Goal: Task Accomplishment & Management: Use online tool/utility

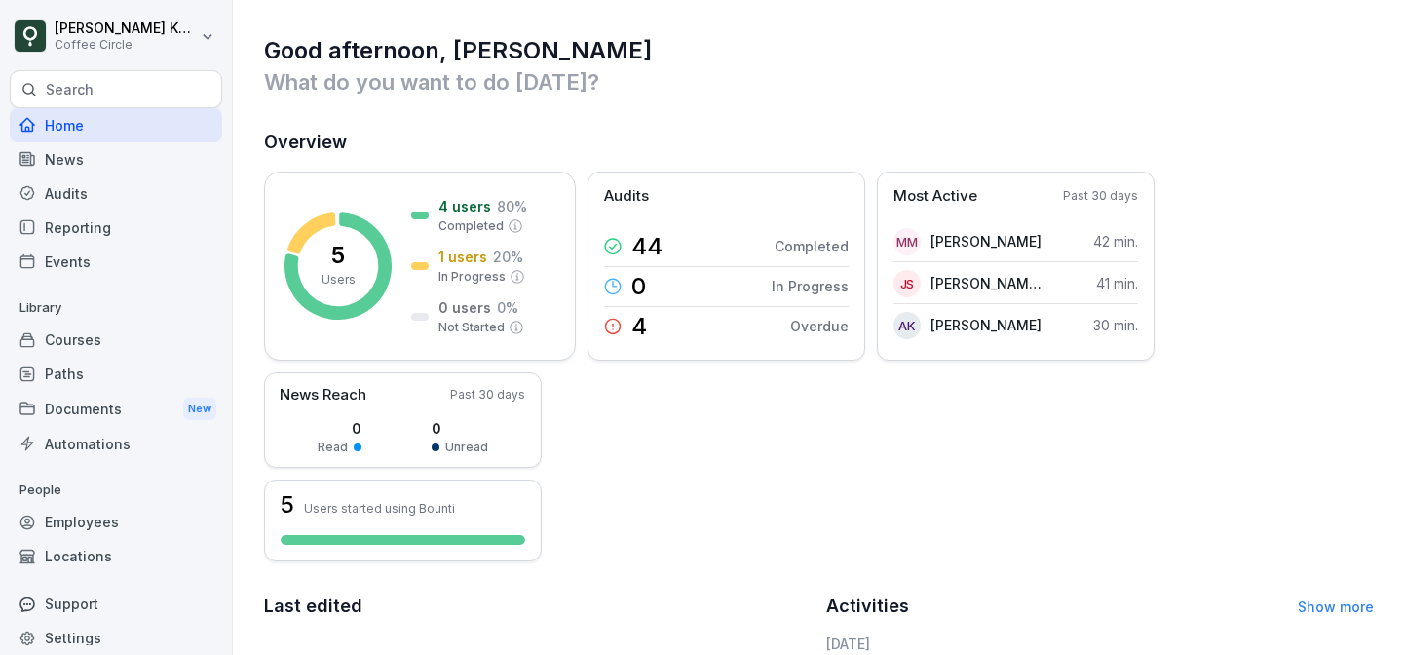
click at [108, 116] on div "Home" at bounding box center [116, 125] width 212 height 34
click at [115, 129] on div "Home" at bounding box center [116, 125] width 212 height 34
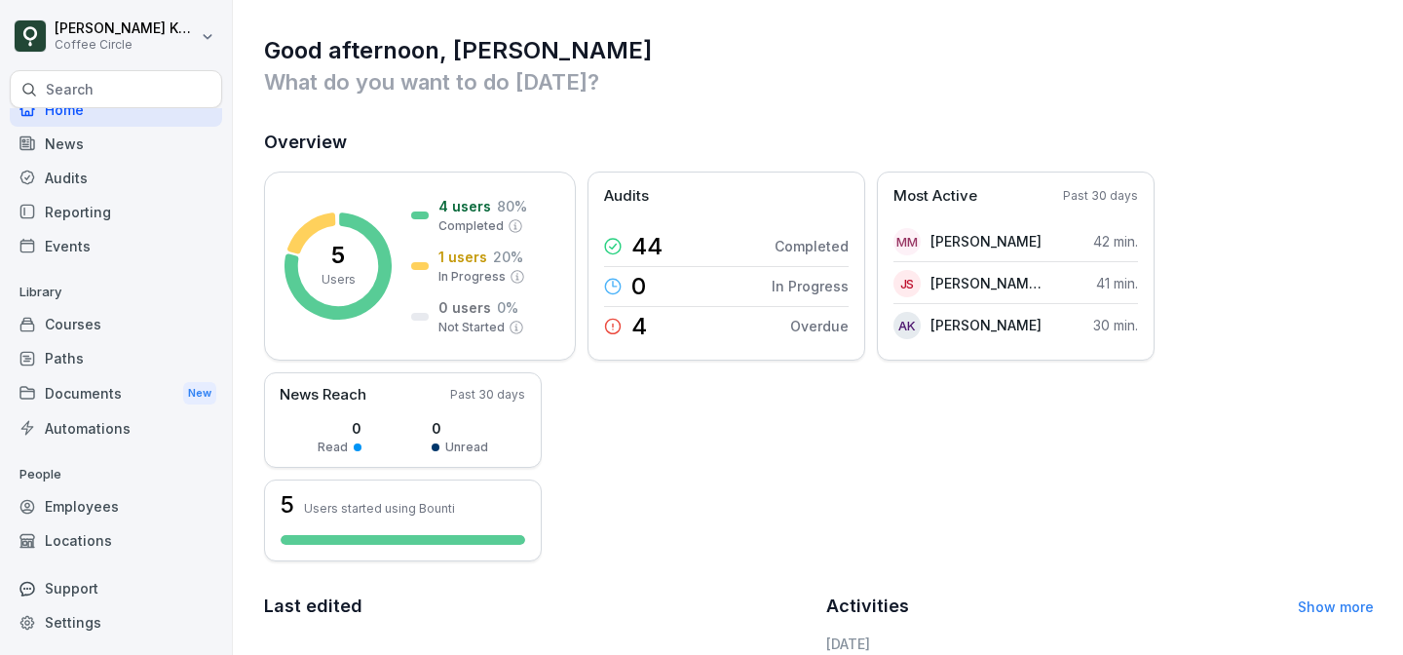
click at [121, 319] on div "Courses" at bounding box center [116, 324] width 212 height 34
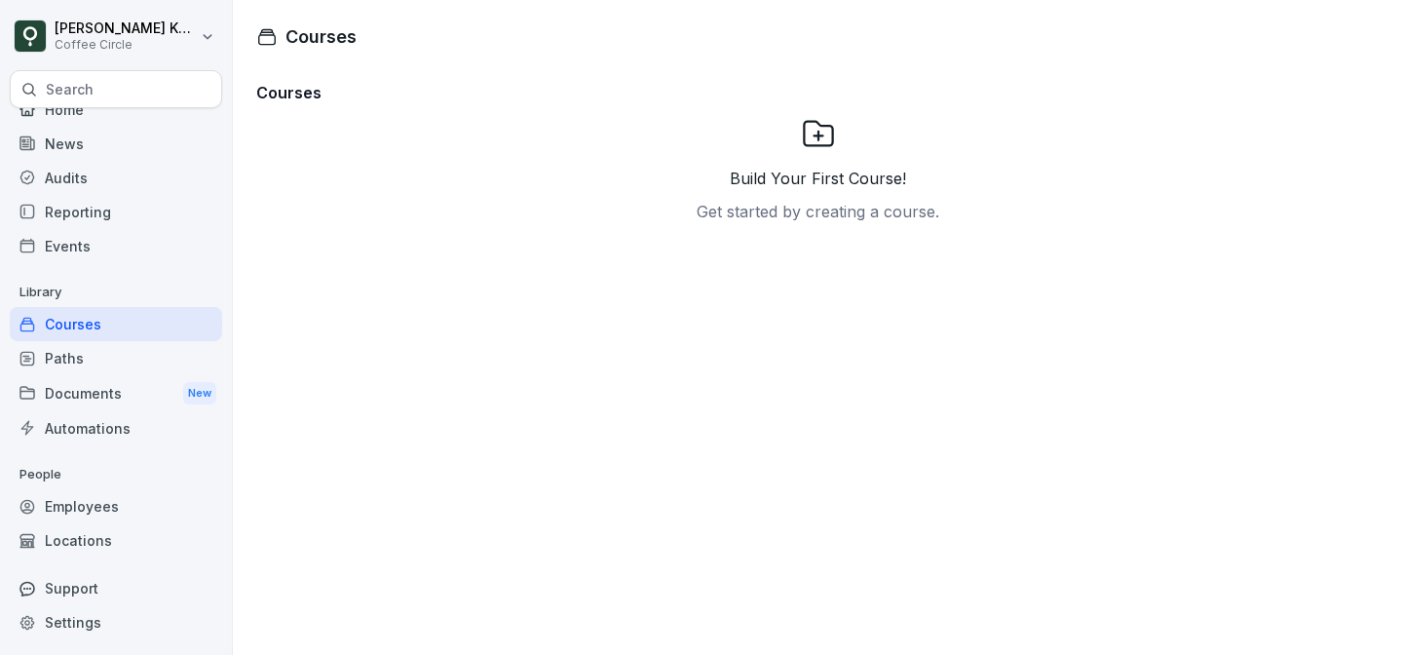
click at [124, 215] on div "Reporting" at bounding box center [116, 212] width 212 height 34
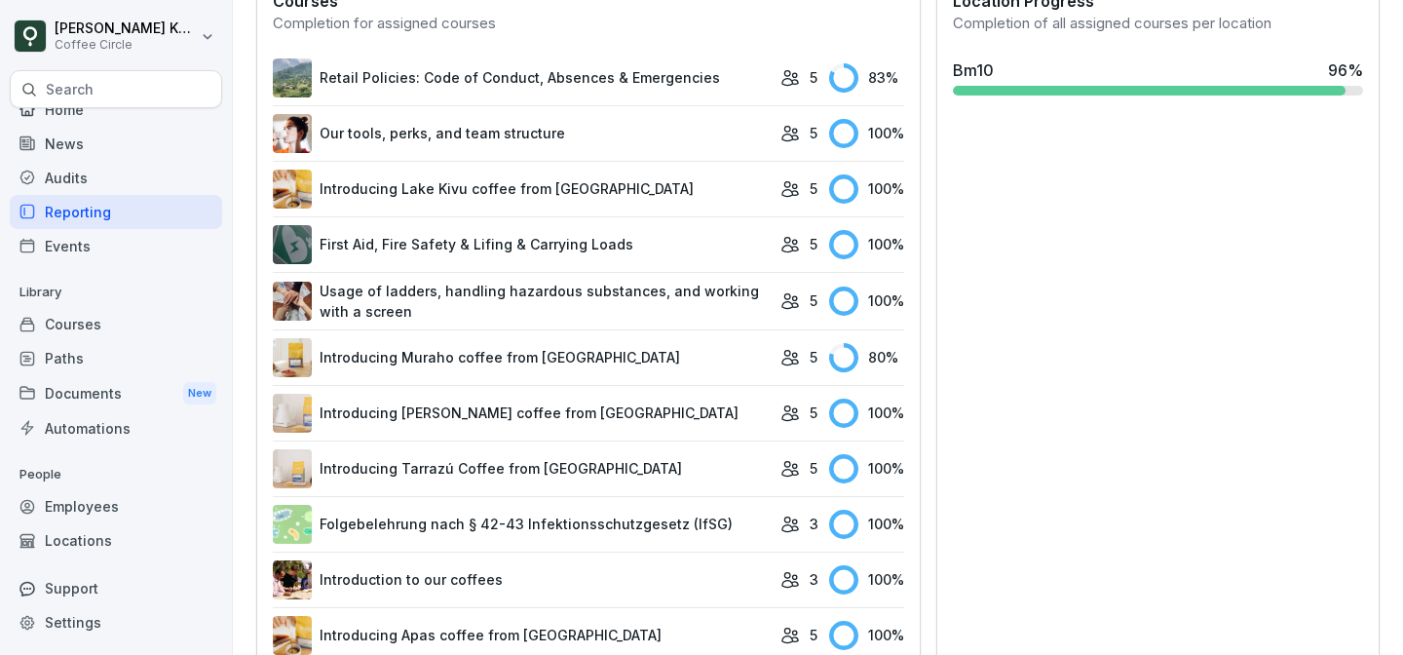
scroll to position [594, 0]
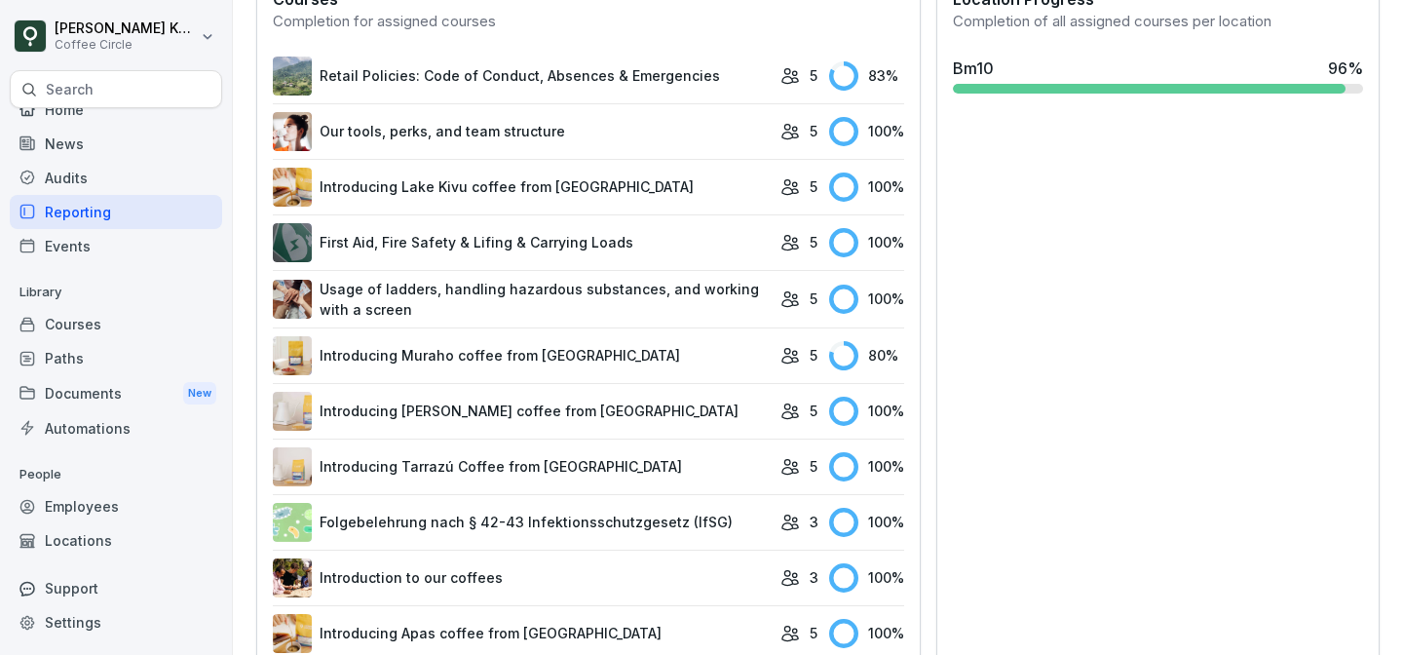
click at [631, 340] on link "Introducing Muraho coffee from [GEOGRAPHIC_DATA]" at bounding box center [522, 355] width 498 height 39
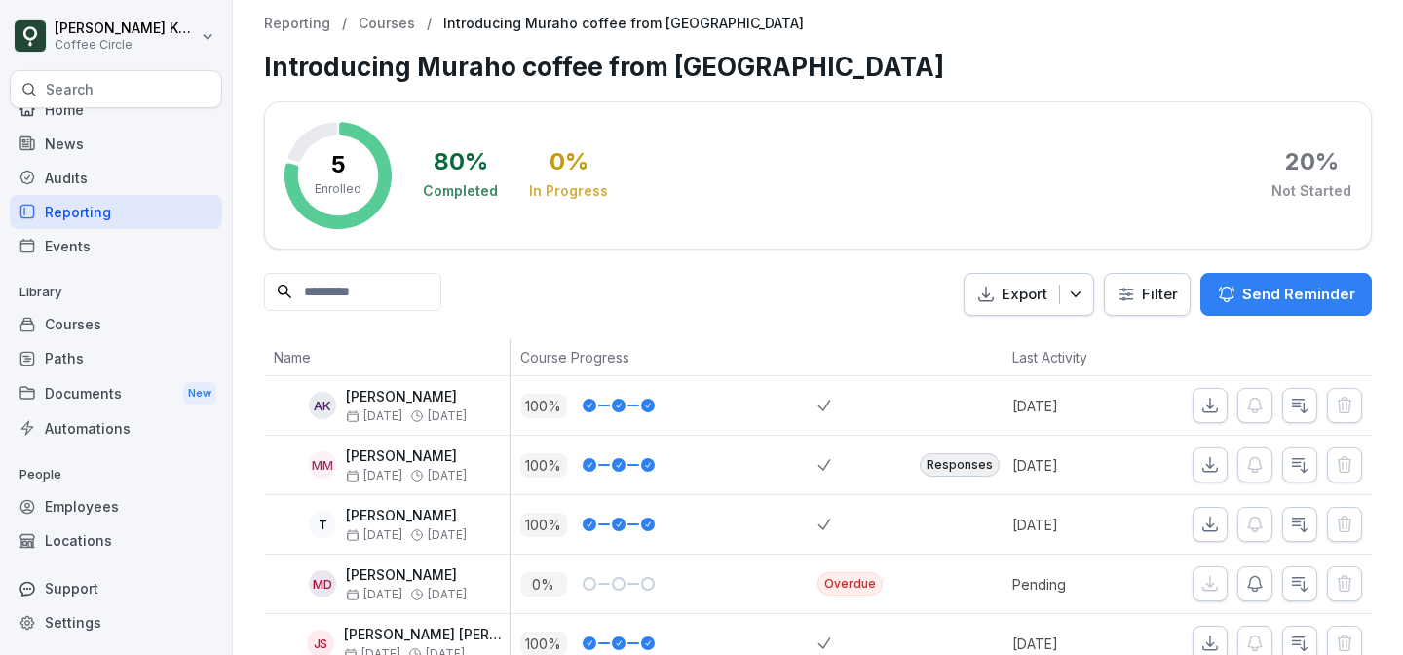
scroll to position [34, 0]
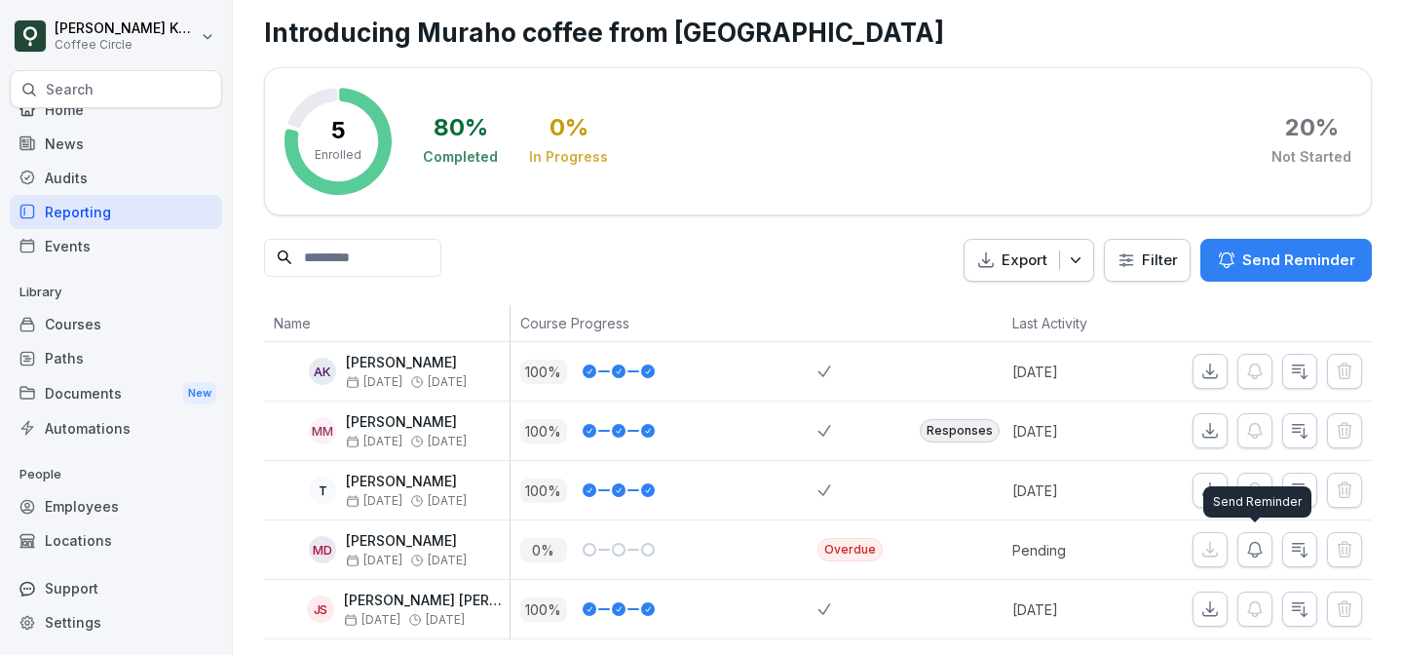
click at [1251, 547] on icon "button" at bounding box center [1254, 549] width 19 height 19
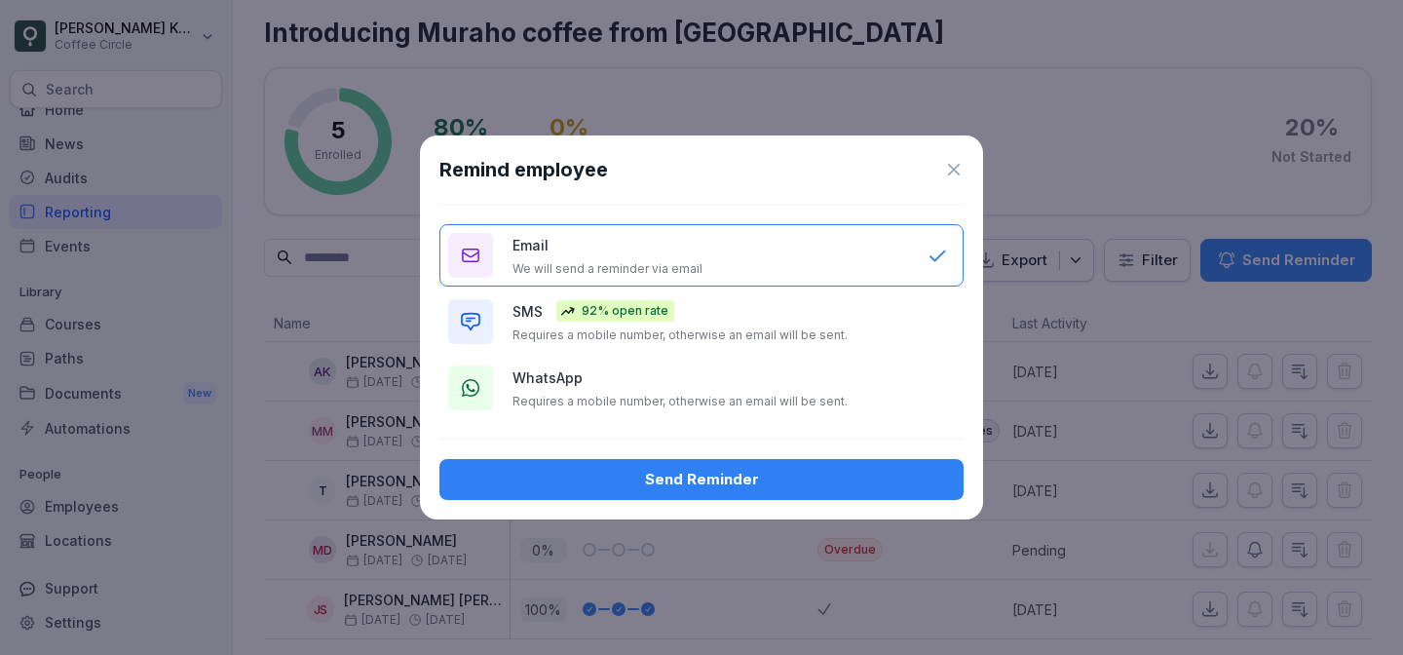
click at [703, 374] on div "WhatsApp Requires a mobile number, otherwise an email will be sent." at bounding box center [710, 388] width 396 height 42
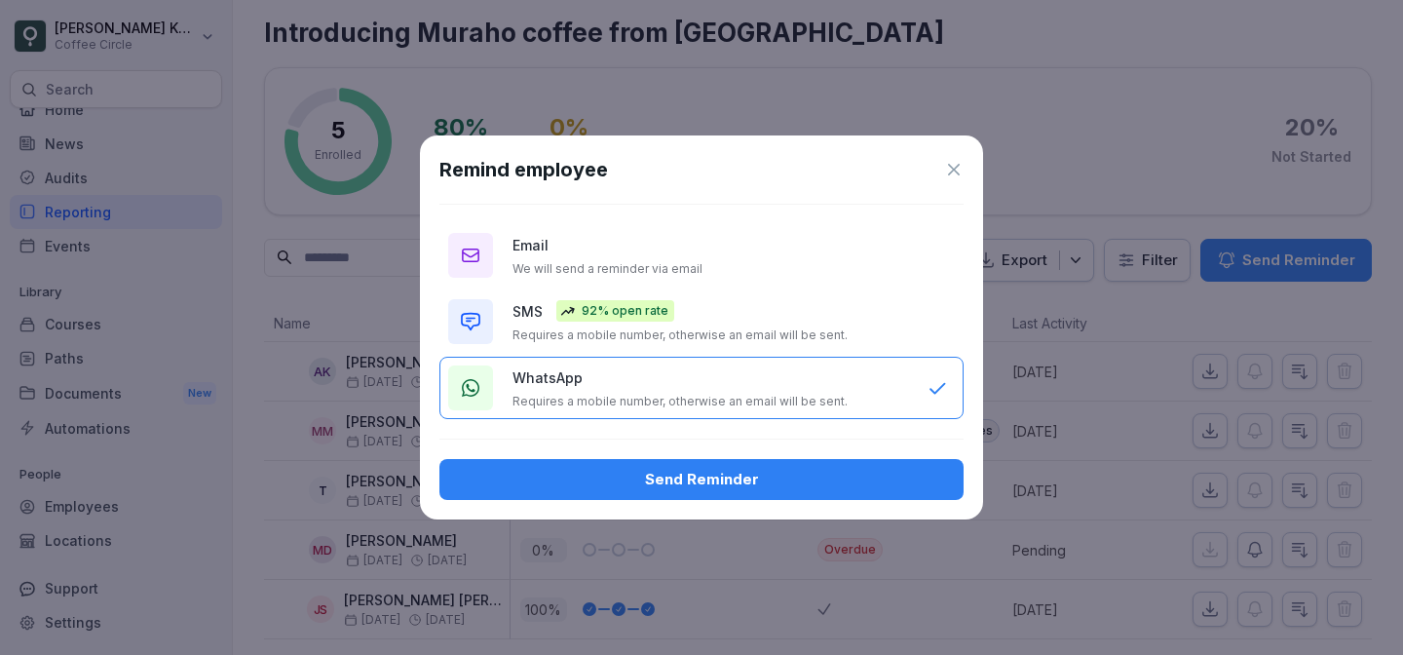
click at [710, 484] on div "Send Reminder" at bounding box center [701, 479] width 493 height 21
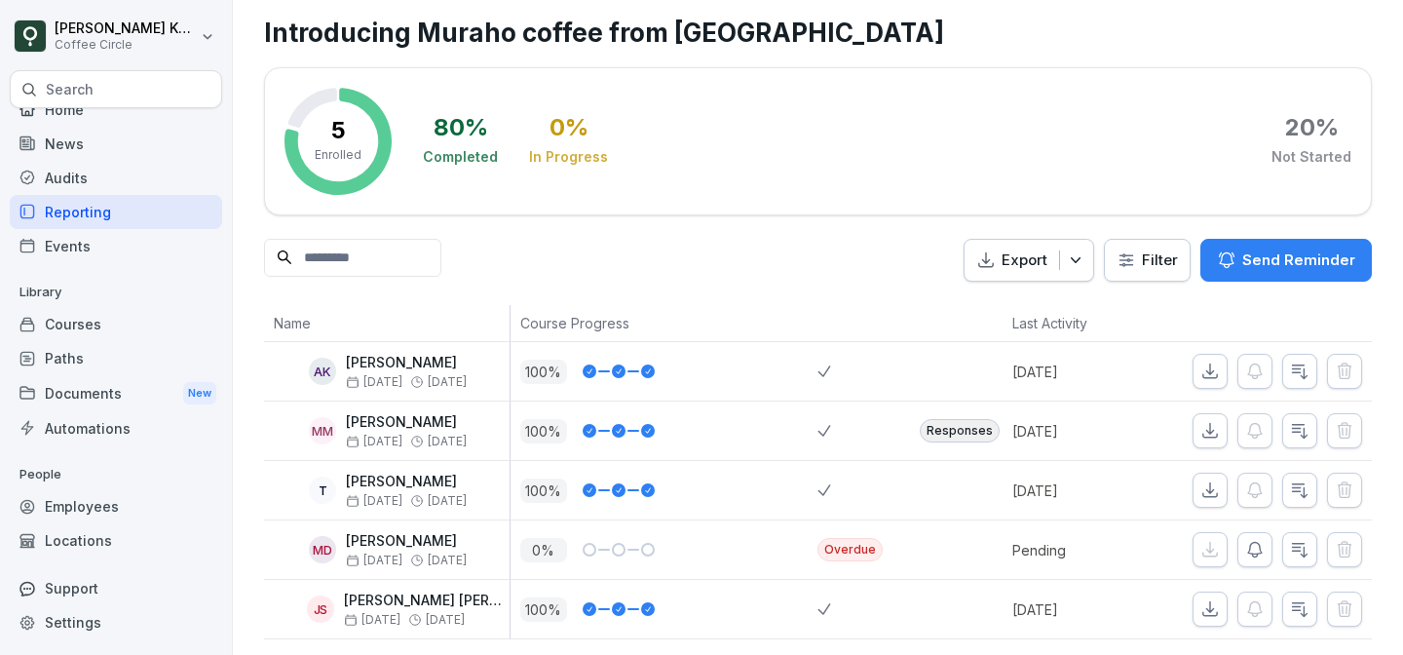
click at [101, 215] on div "Reporting" at bounding box center [116, 212] width 212 height 34
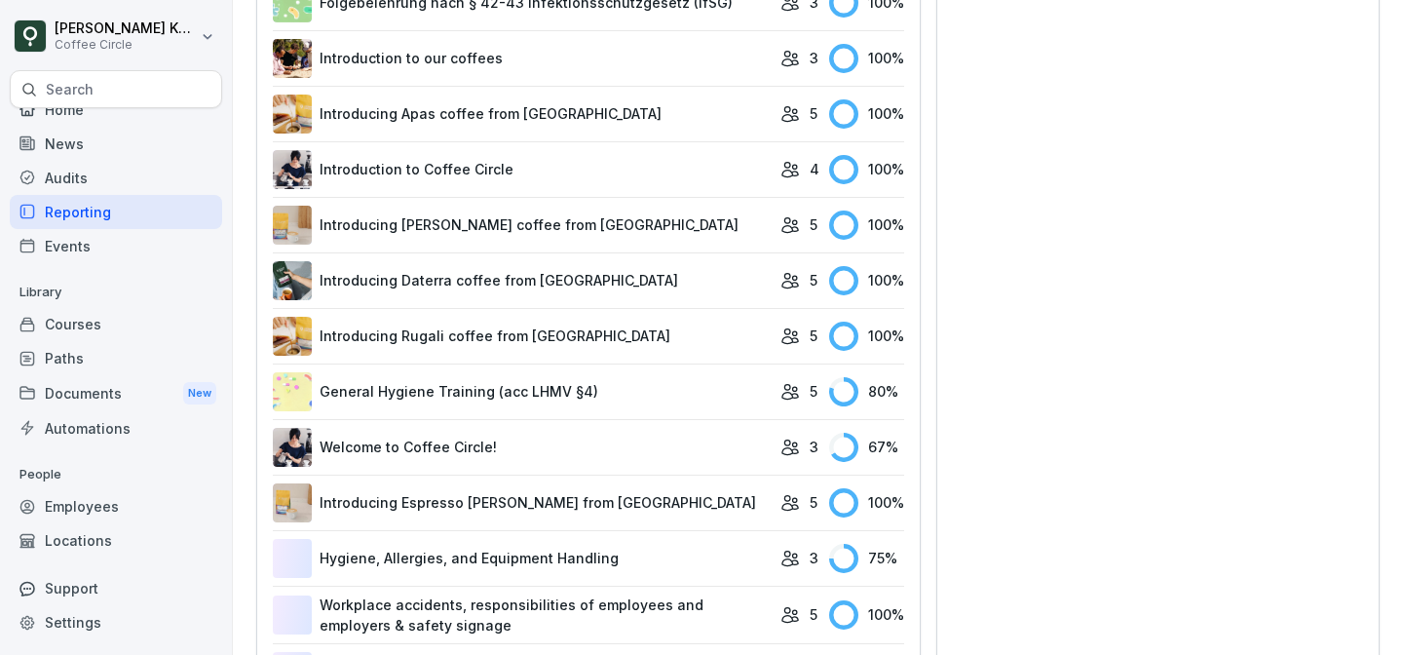
scroll to position [1132, 0]
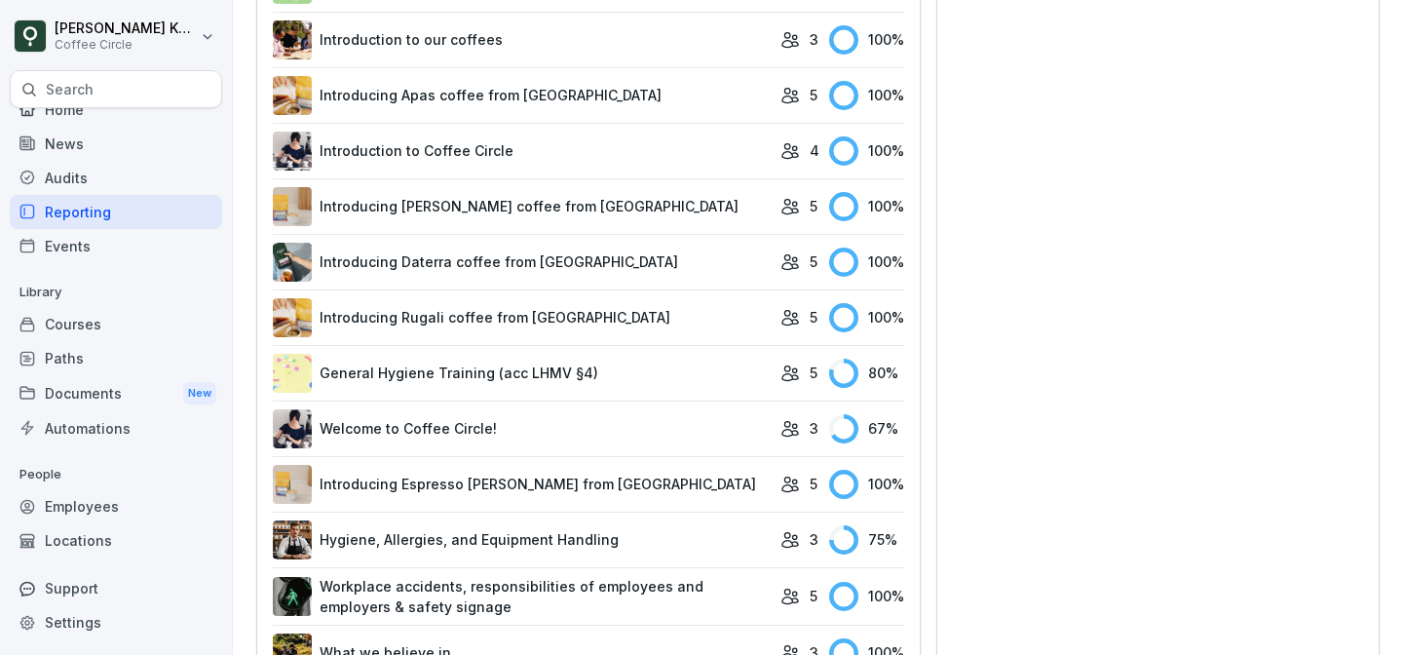
click at [506, 383] on link "General Hygiene Training (acc LHMV §4)" at bounding box center [522, 373] width 498 height 39
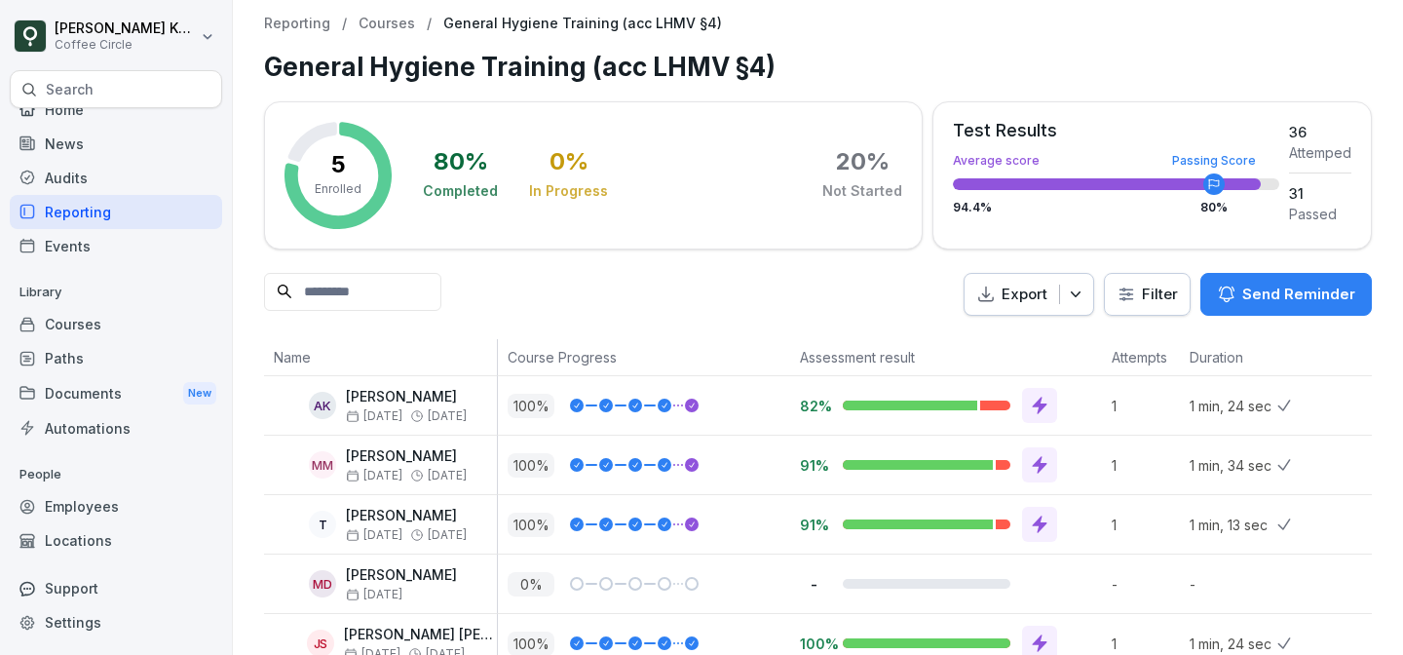
scroll to position [34, 0]
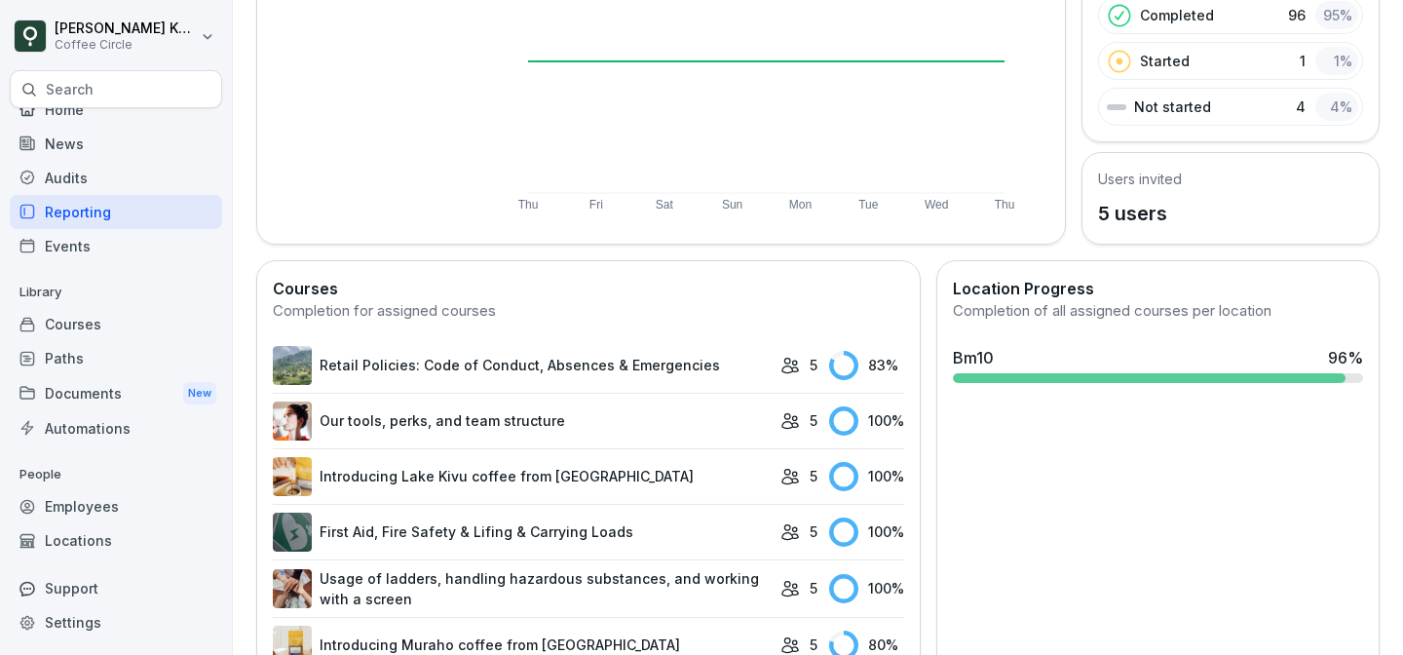
scroll to position [71, 0]
